Goal: Transaction & Acquisition: Subscribe to service/newsletter

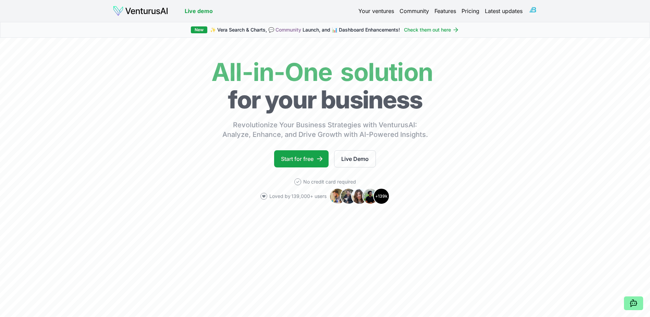
click at [538, 9] on html "We value your privacy We use cookies to enhance your browsing experience, serve…" at bounding box center [325, 158] width 650 height 317
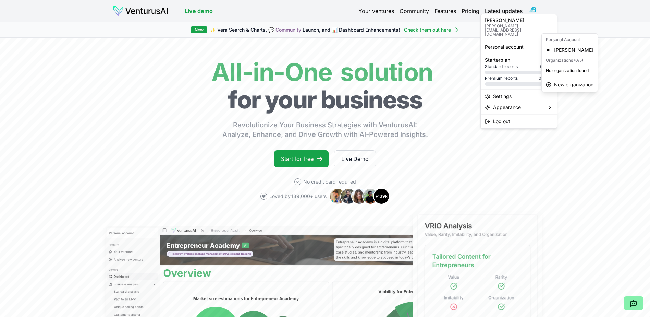
click at [505, 24] on p "[PERSON_NAME][EMAIL_ADDRESS][DOMAIN_NAME]" at bounding box center [519, 30] width 68 height 12
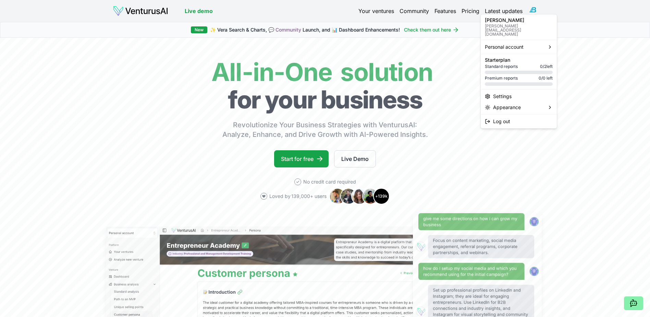
click at [416, 9] on html "We value your privacy We use cookies to enhance your browsing experience, serve…" at bounding box center [325, 158] width 650 height 317
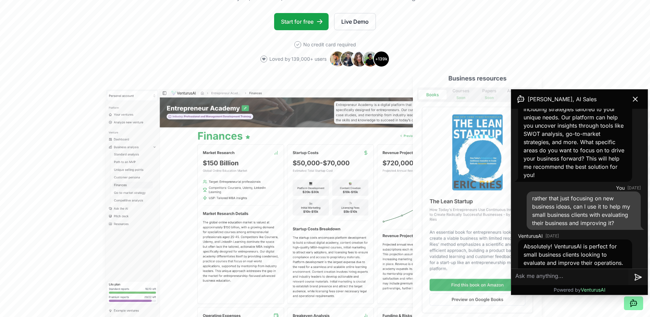
scroll to position [217, 0]
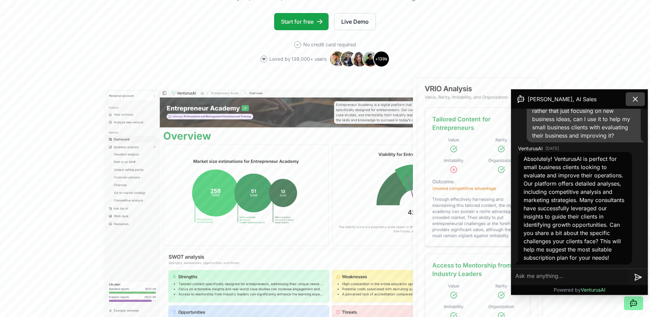
click at [637, 98] on icon at bounding box center [635, 99] width 4 height 4
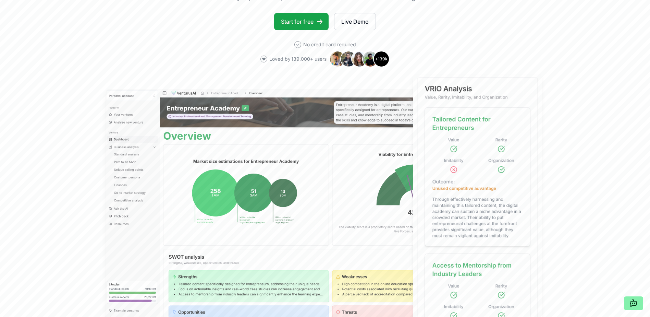
scroll to position [0, 0]
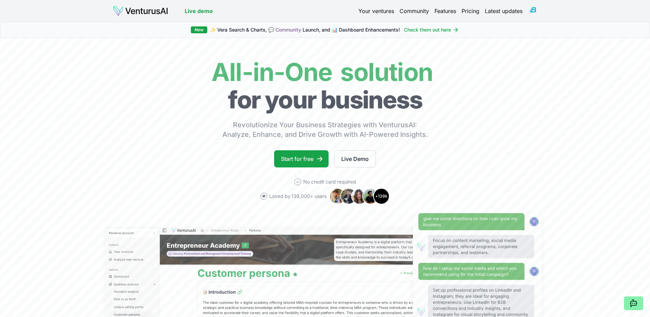
click at [394, 8] on link "Your ventures" at bounding box center [376, 11] width 36 height 8
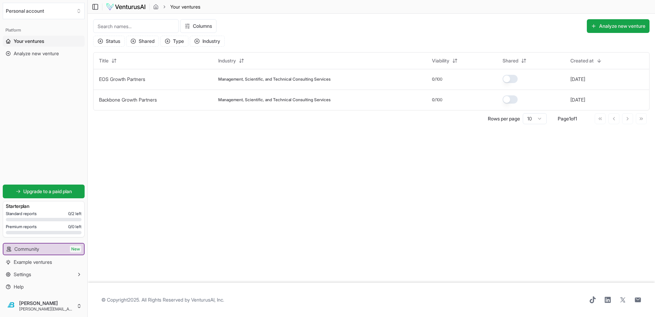
click at [32, 38] on span "Your ventures" at bounding box center [29, 41] width 30 height 7
click at [30, 50] on span "Analyze new venture" at bounding box center [36, 53] width 45 height 7
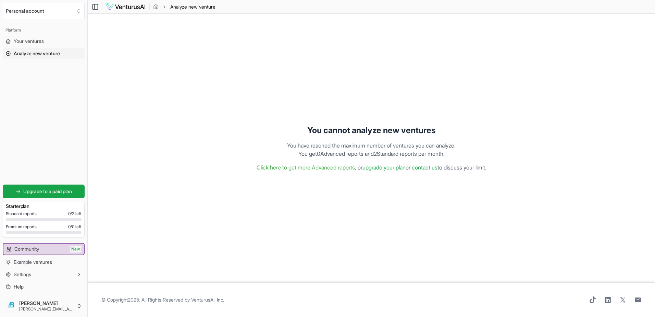
click at [365, 167] on link "upgrade your plan" at bounding box center [383, 167] width 43 height 7
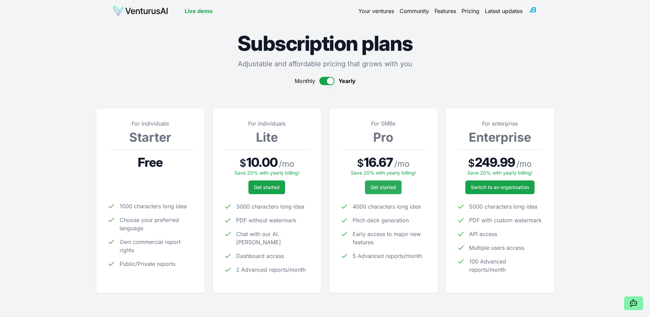
click at [387, 184] on span "Get started" at bounding box center [383, 187] width 26 height 7
